Goal: Task Accomplishment & Management: Use online tool/utility

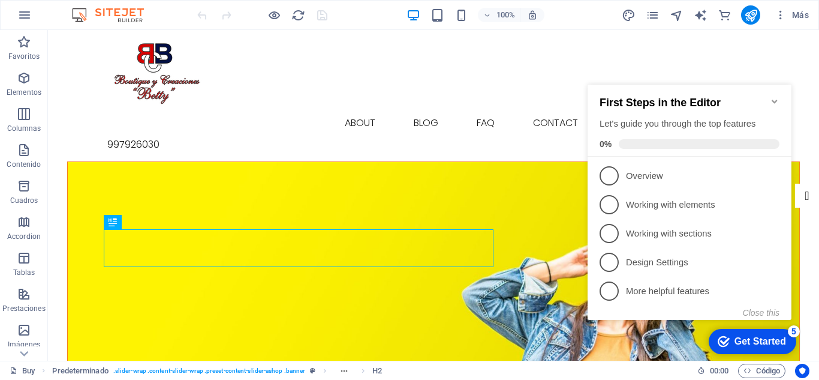
click at [765, 88] on div "First Steps in the Editor Let's guide you through the top features 0%" at bounding box center [690, 121] width 204 height 72
click at [777, 98] on icon "Minimize checklist" at bounding box center [775, 102] width 10 height 10
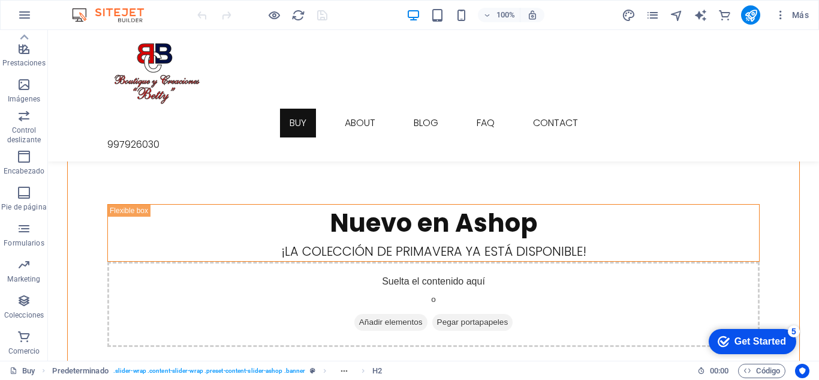
scroll to position [300, 0]
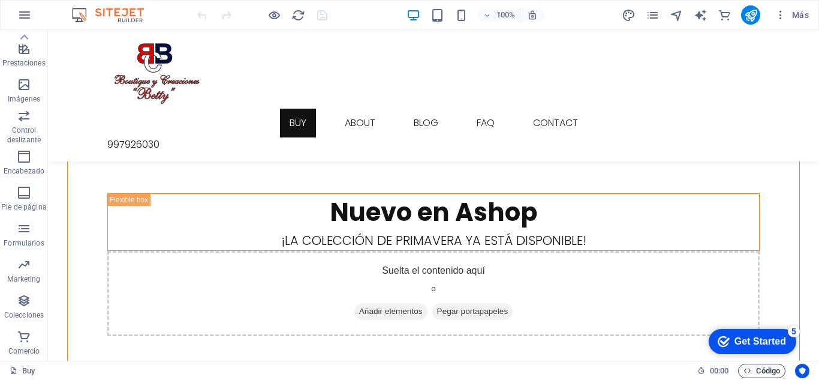
click at [766, 372] on span "Código" at bounding box center [762, 370] width 37 height 14
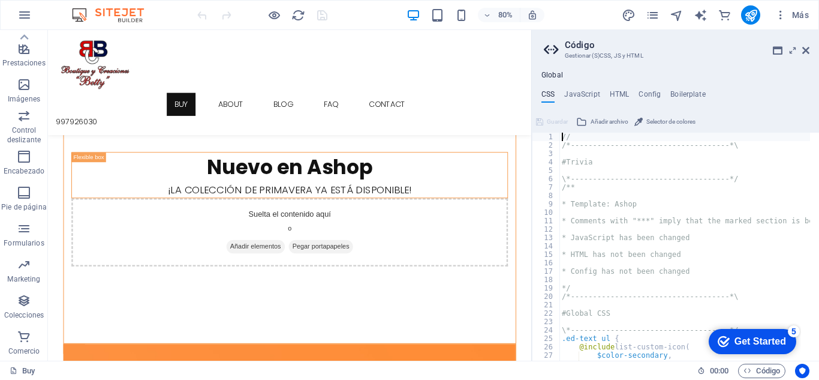
click at [811, 49] on aside "Código Gestionar (S)CSS, JS y HTML Global CSS JavaScript HTML Config Boilerplat…" at bounding box center [675, 195] width 288 height 330
click at [806, 48] on icon at bounding box center [805, 51] width 7 height 10
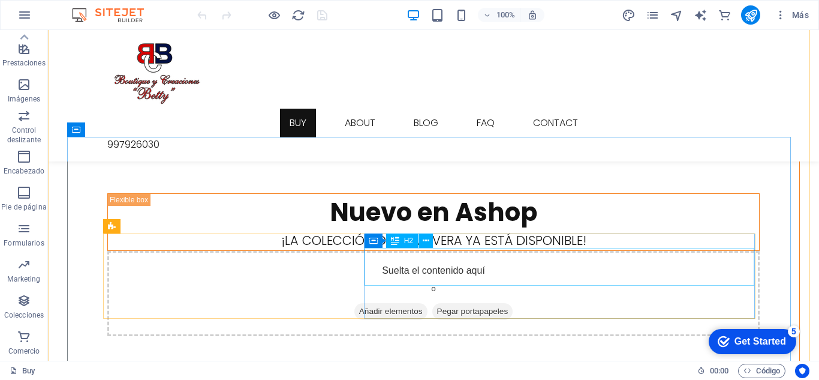
scroll to position [120, 0]
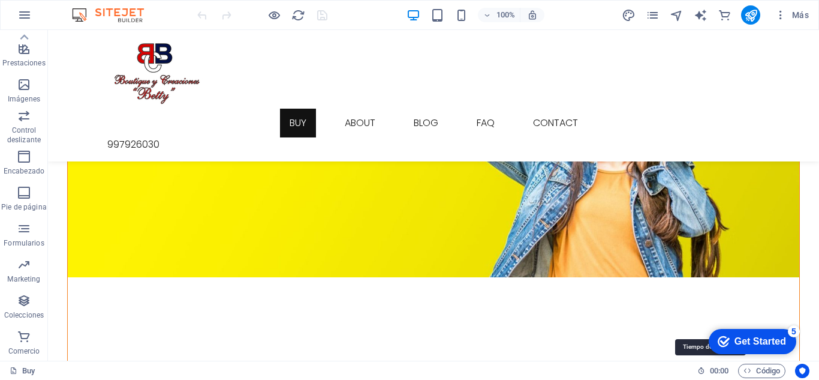
click at [712, 370] on span "00 : 00" at bounding box center [719, 370] width 19 height 14
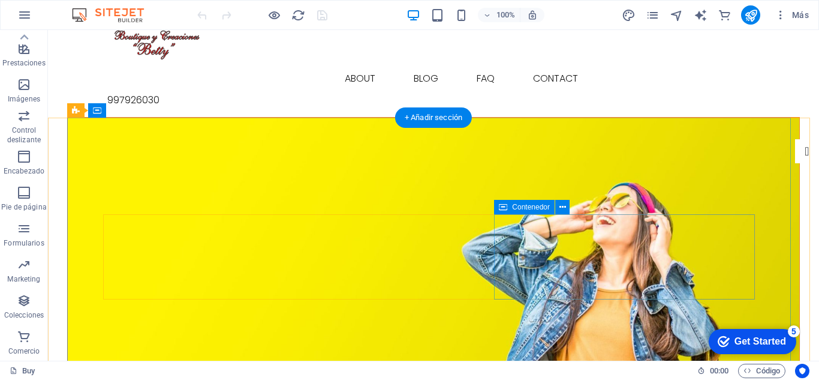
scroll to position [0, 0]
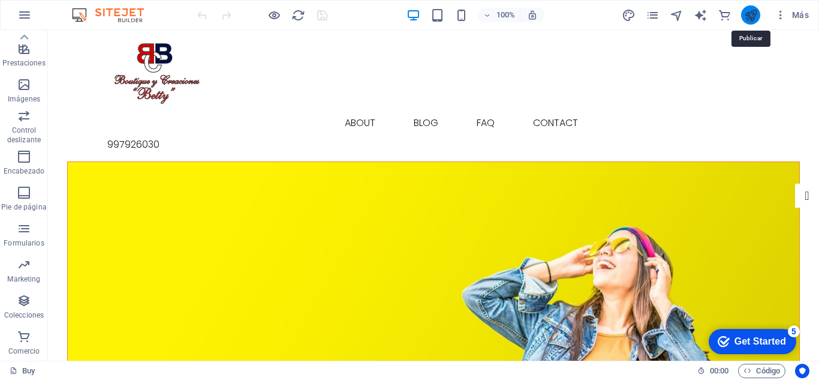
click at [753, 14] on icon "publish" at bounding box center [751, 15] width 14 height 14
